Goal: Check status: Check status

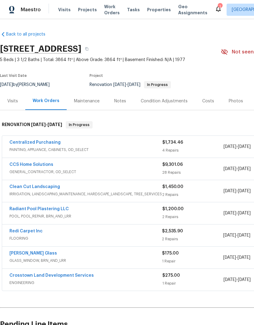
click at [16, 102] on div "Visits" at bounding box center [12, 101] width 11 height 6
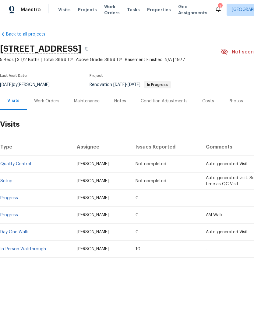
click at [31, 249] on link "In-Person Walkthrough" at bounding box center [23, 249] width 46 height 4
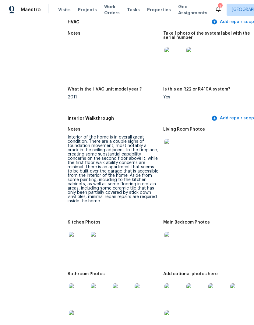
scroll to position [788, 7]
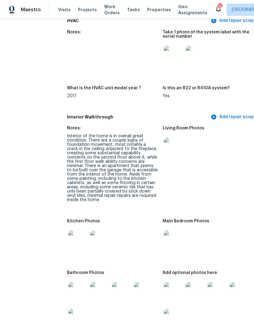
click at [165, 140] on img at bounding box center [173, 147] width 19 height 19
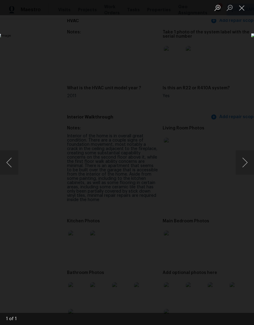
click at [240, 43] on div "Lightbox" at bounding box center [127, 162] width 254 height 325
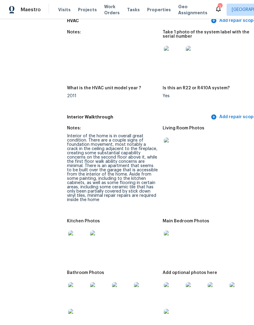
click at [164, 139] on img at bounding box center [173, 147] width 19 height 19
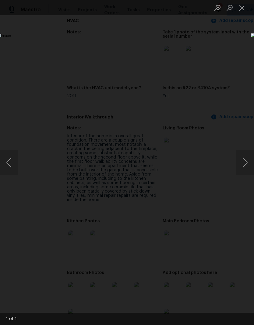
click at [239, 38] on div "Lightbox" at bounding box center [127, 162] width 254 height 325
